Goal: Check status: Check status

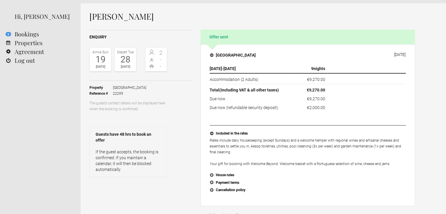
scroll to position [29, 0]
